Goal: Check status: Check status

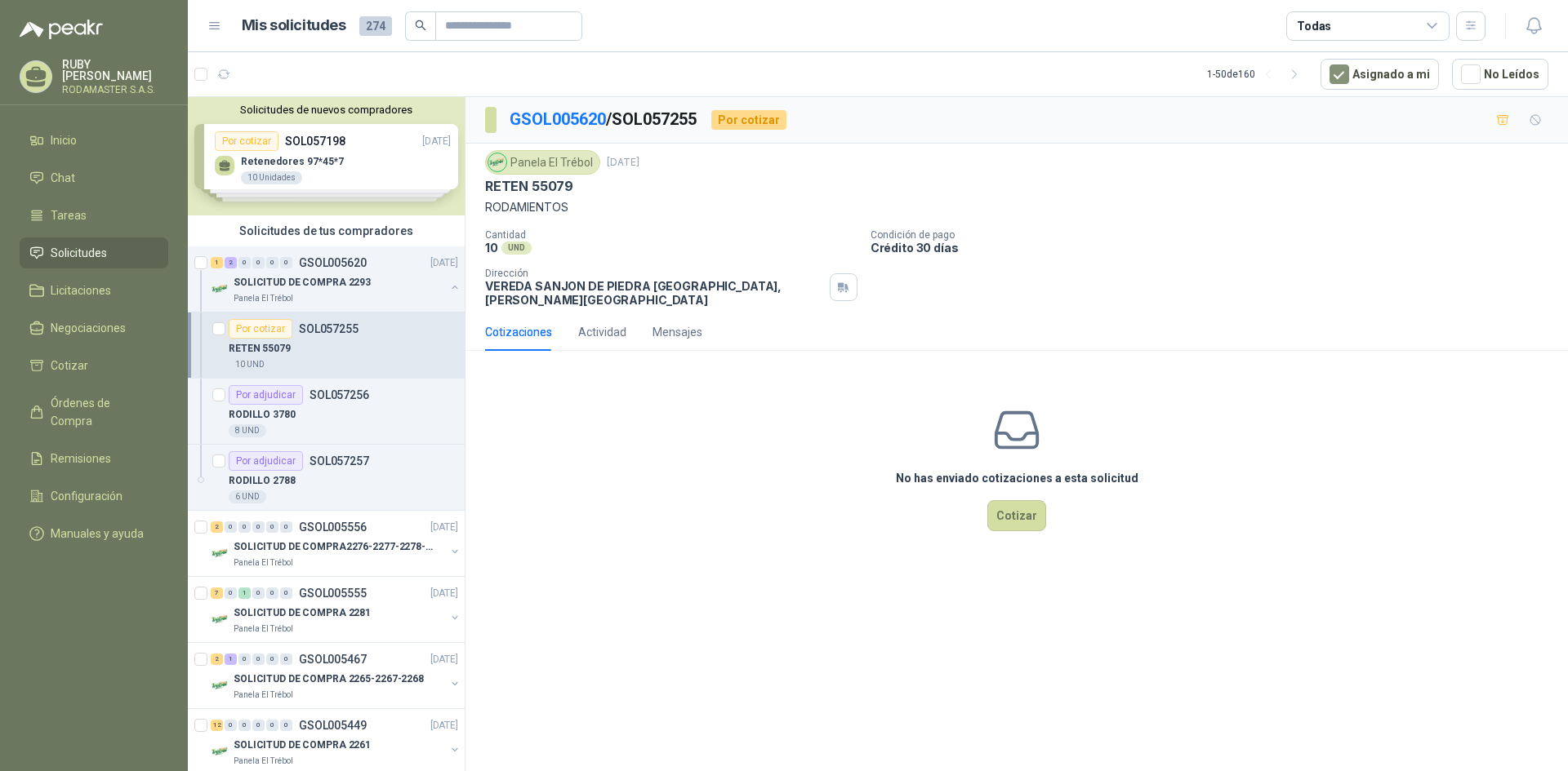
click at [81, 244] on span "Solicitudes" at bounding box center [79, 253] width 56 height 18
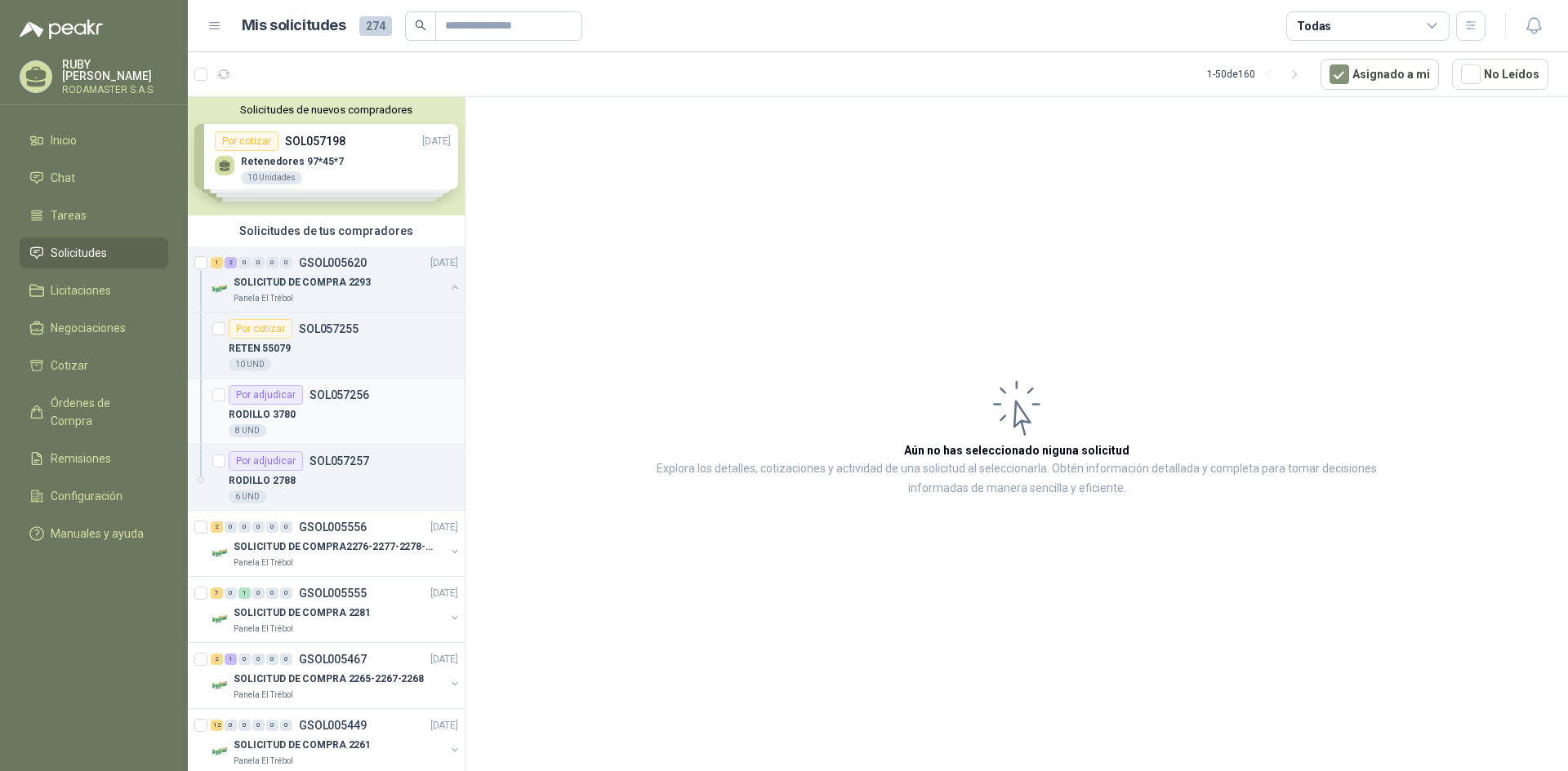
click at [346, 431] on div "8 UND" at bounding box center [343, 431] width 230 height 13
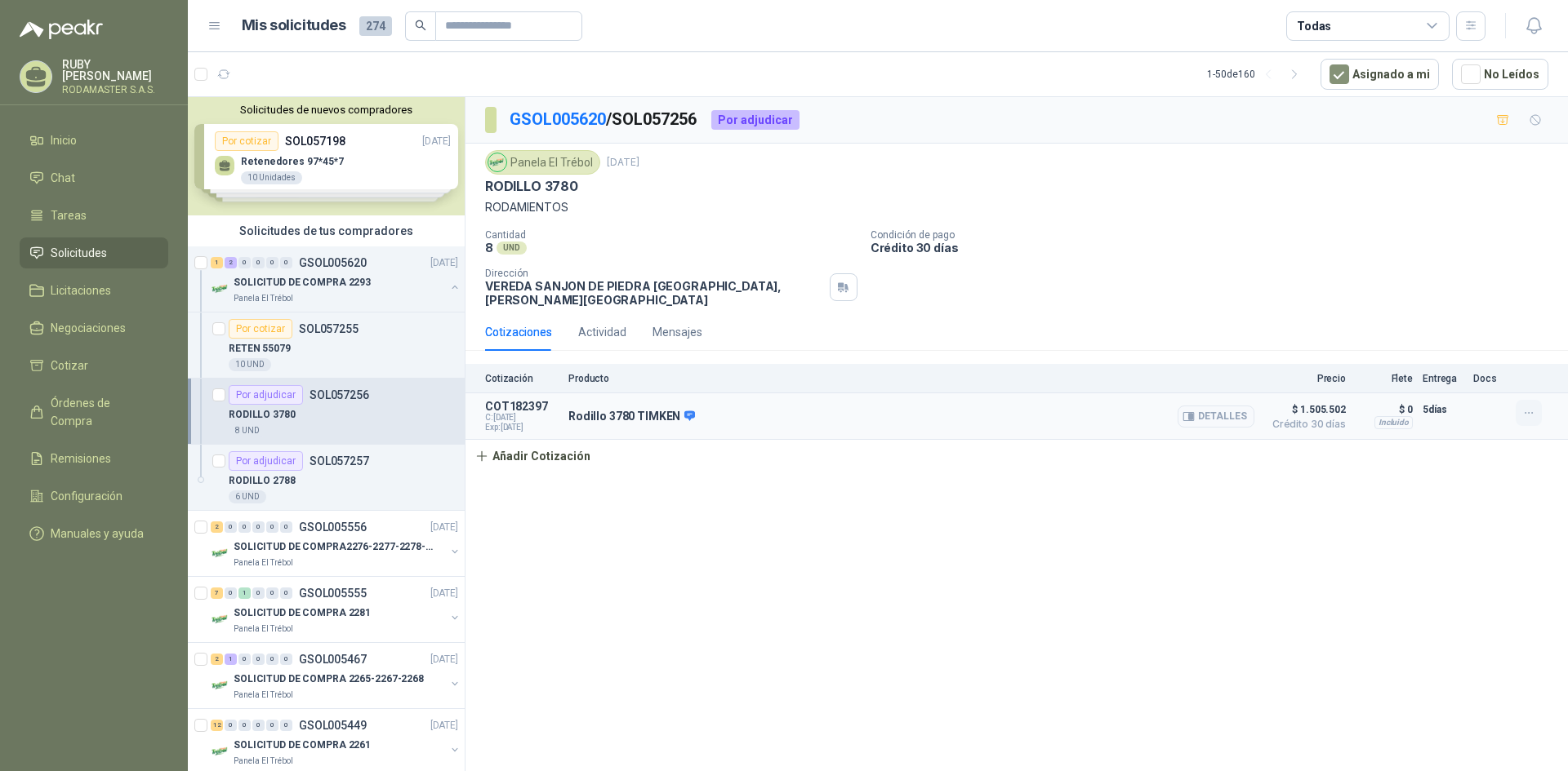
click at [1532, 407] on icon "button" at bounding box center [1529, 413] width 14 height 13
click at [1418, 440] on div "Cotización Producto Precio Flete Entrega Docs COT182397 C: [DATE] Exp: [DATE] R…" at bounding box center [1016, 418] width 1102 height 109
click at [1206, 406] on button "Detalles" at bounding box center [1216, 416] width 77 height 22
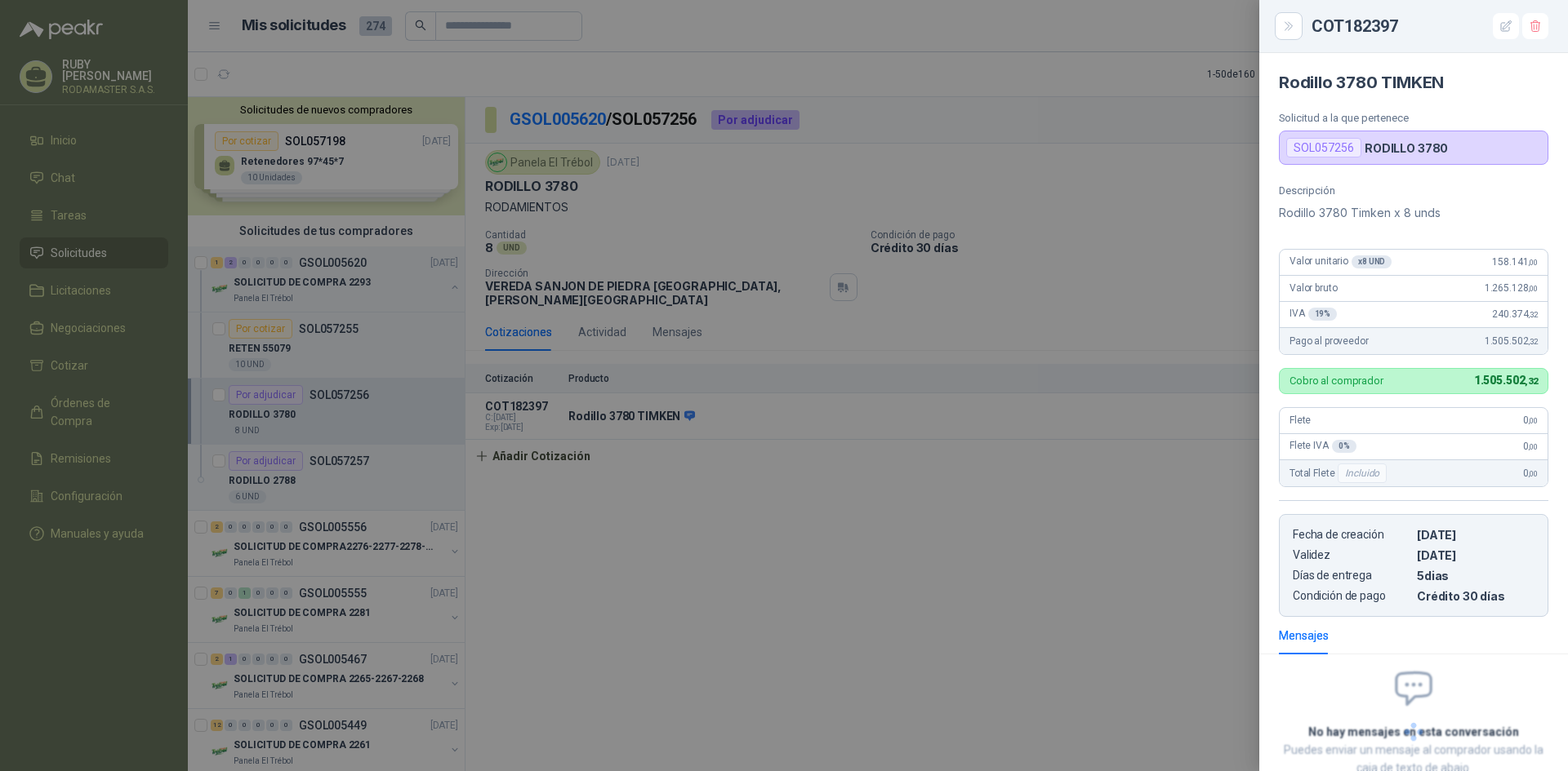
scroll to position [109, 0]
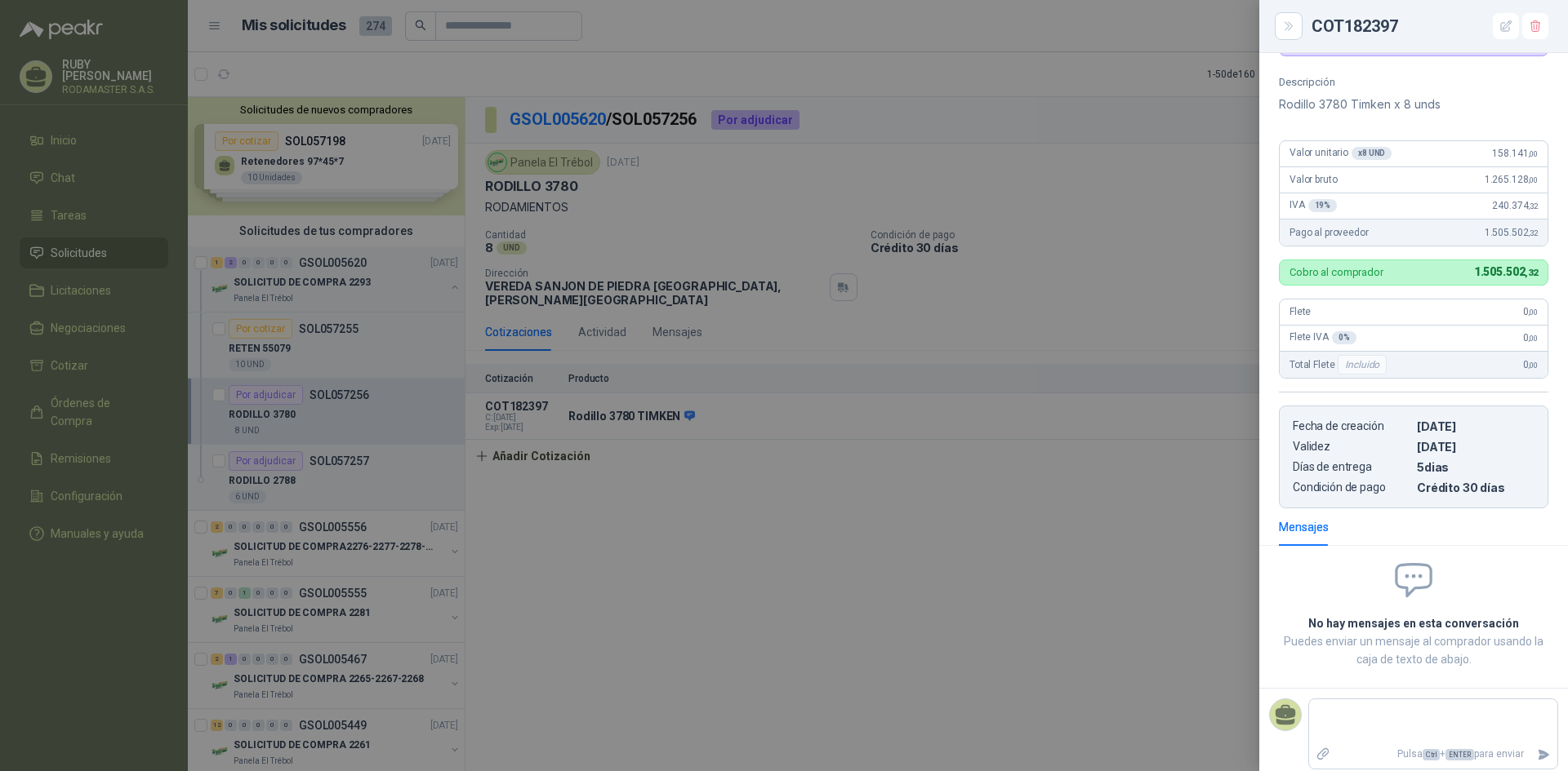
click at [1086, 529] on div at bounding box center [784, 386] width 1568 height 771
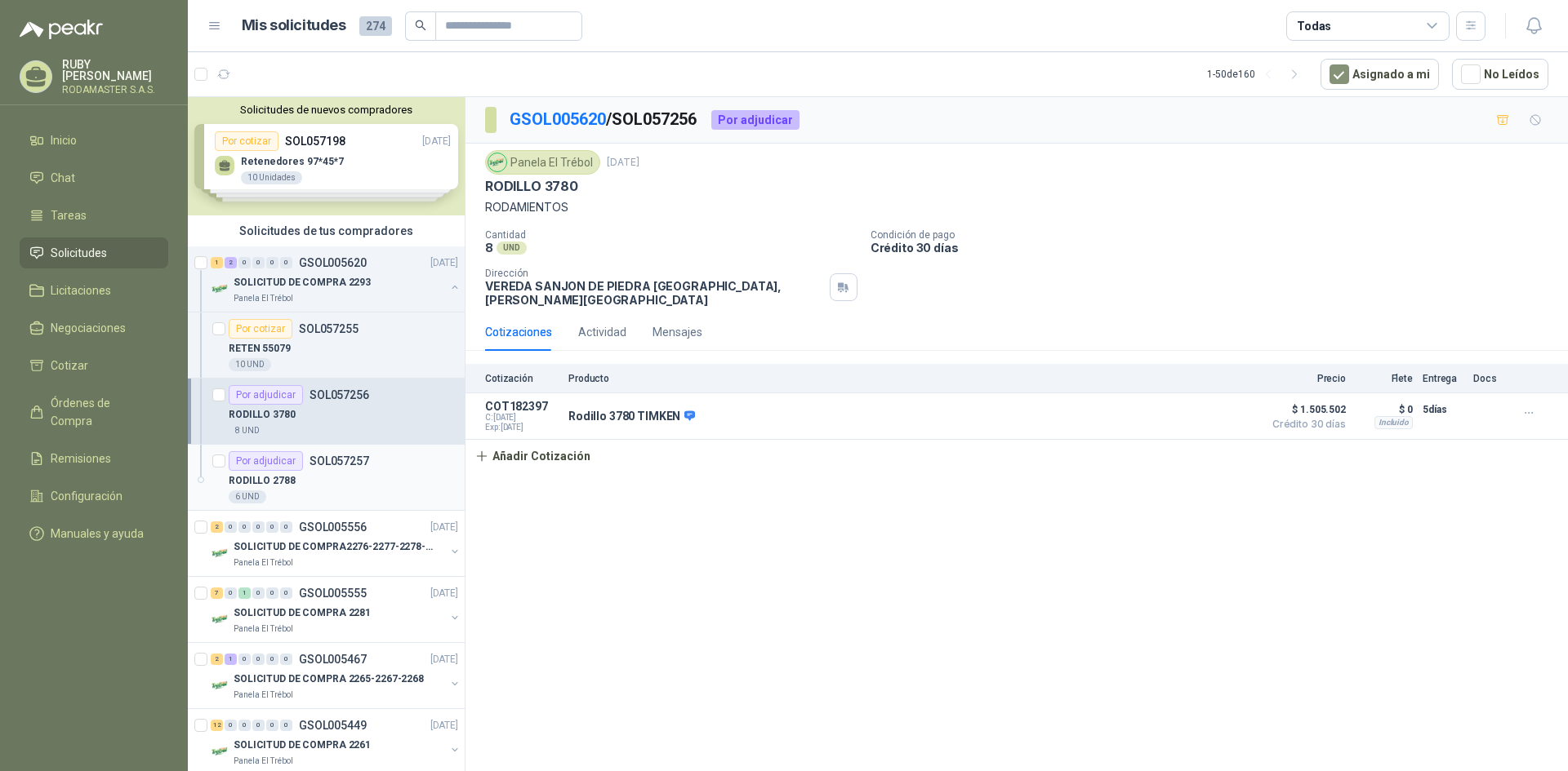
click at [344, 482] on div "RODILLO 2788" at bounding box center [343, 481] width 230 height 19
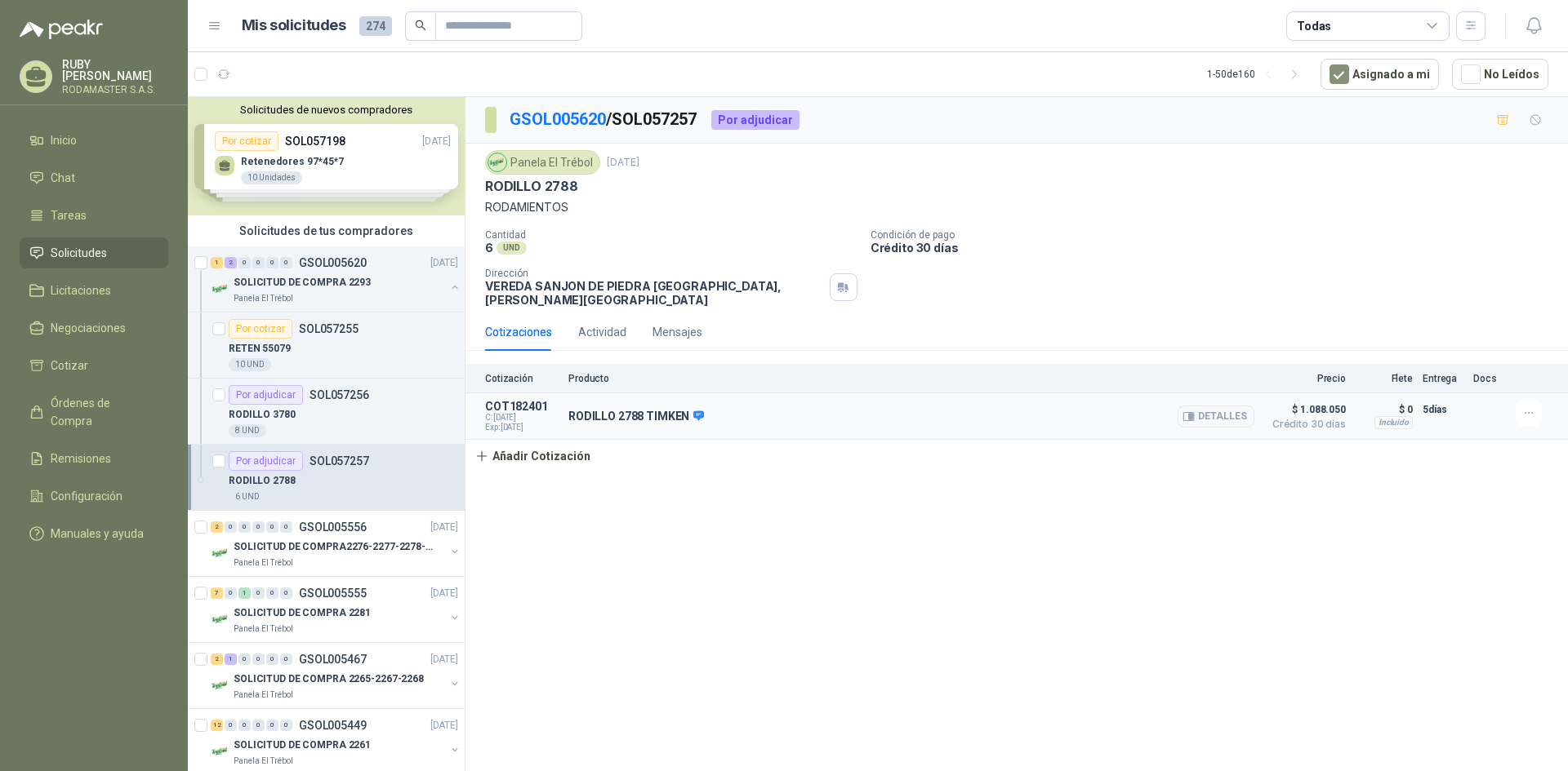
click at [1249, 406] on button "Detalles" at bounding box center [1216, 416] width 77 height 22
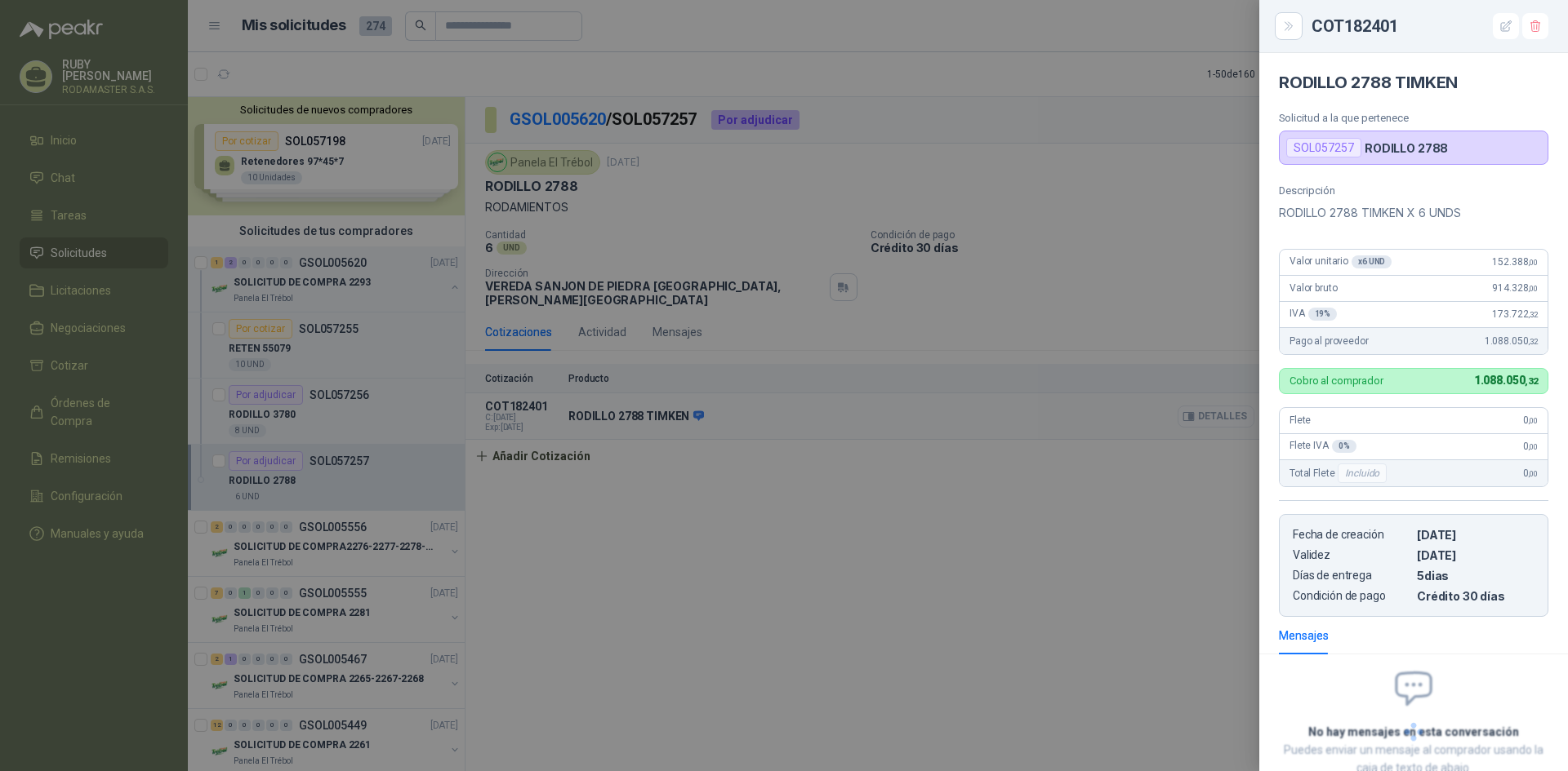
scroll to position [109, 0]
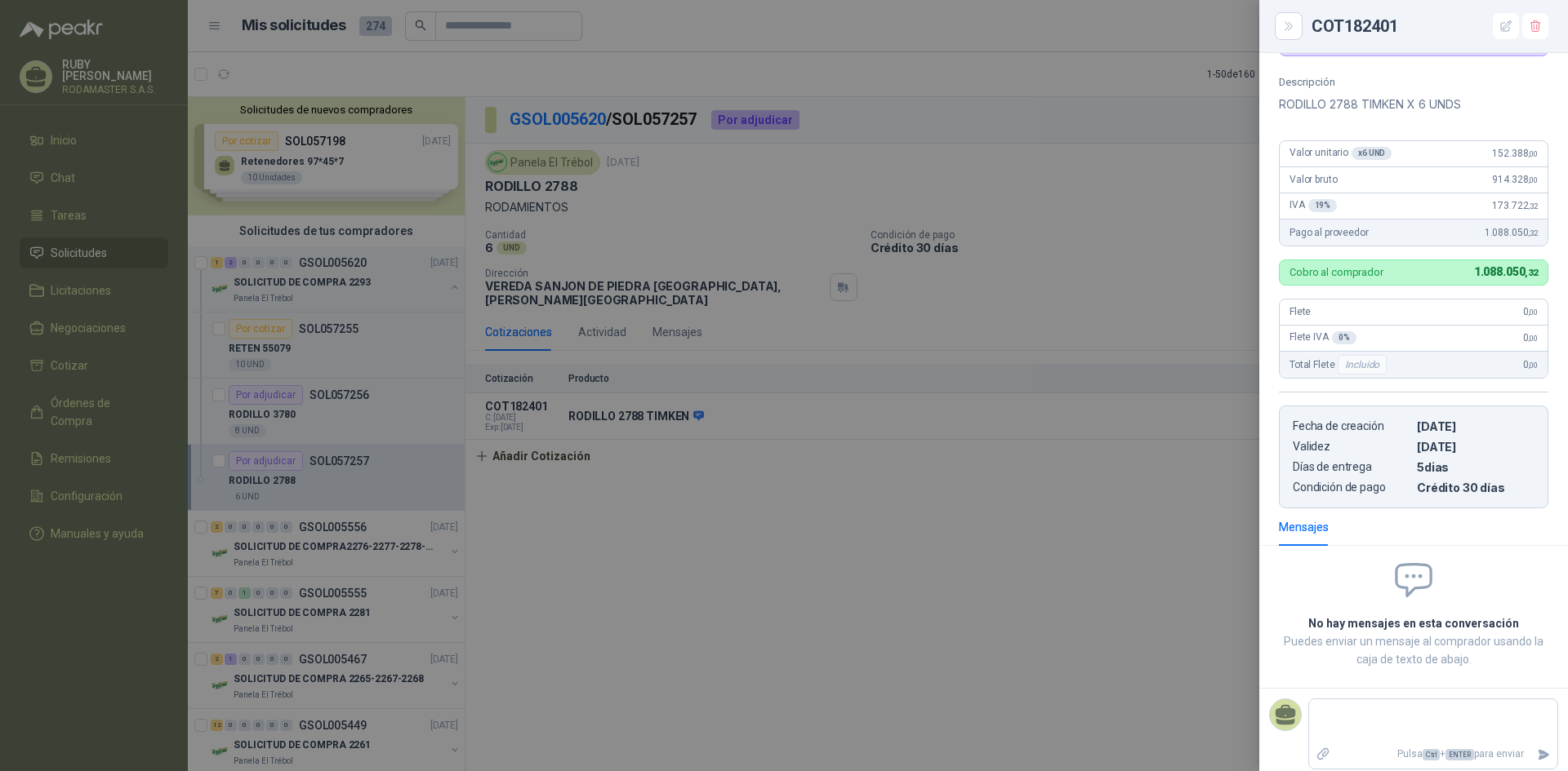
click at [1097, 456] on div at bounding box center [784, 386] width 1568 height 771
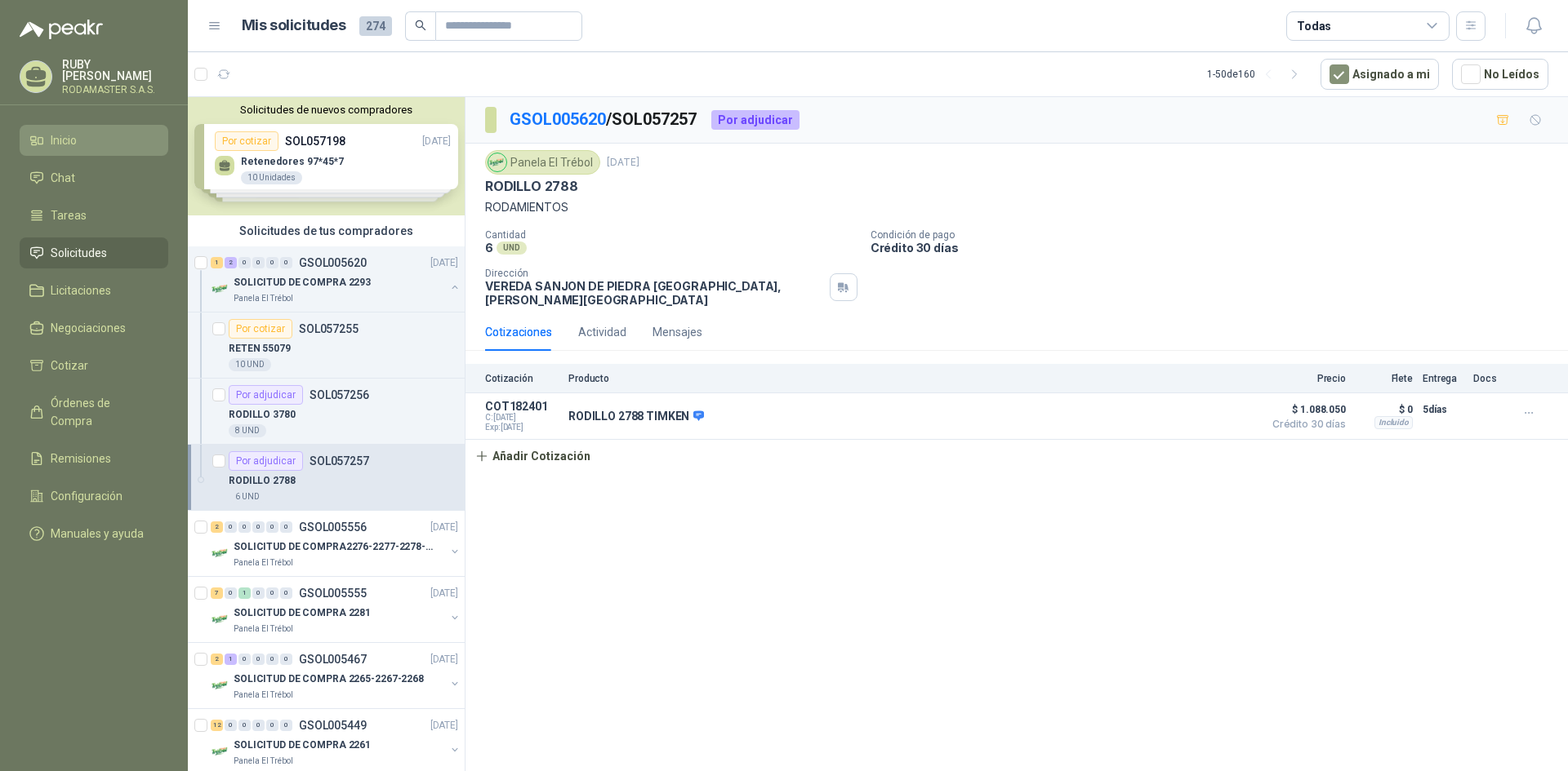
click at [49, 143] on li "Inicio" at bounding box center [94, 140] width 129 height 18
